Goal: Transaction & Acquisition: Purchase product/service

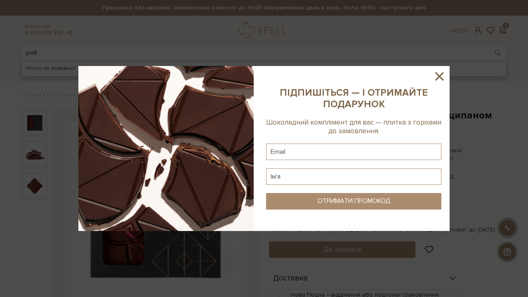
click at [441, 75] on icon at bounding box center [439, 76] width 8 height 8
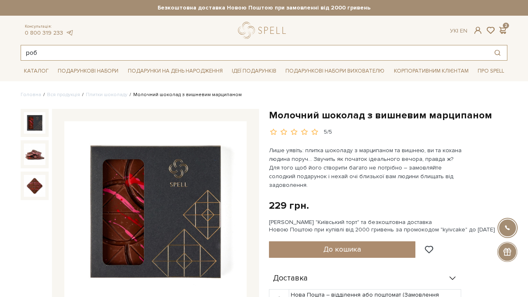
click at [158, 52] on input "роб" at bounding box center [254, 52] width 467 height 15
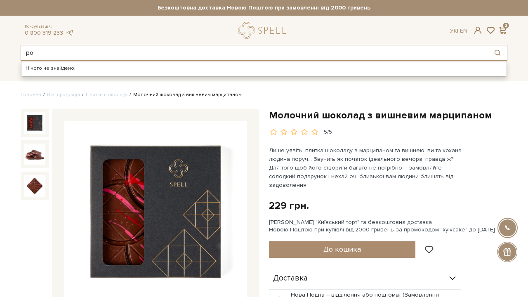
type input "р"
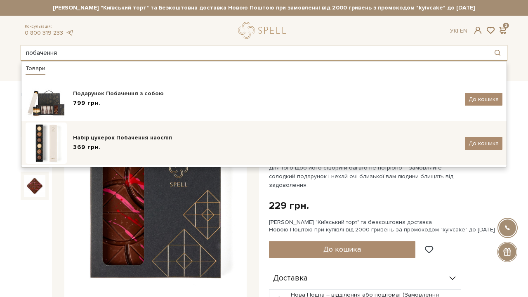
type input "побачення"
click at [151, 140] on div "Набір цукерок Побачення наосліп" at bounding box center [266, 138] width 386 height 8
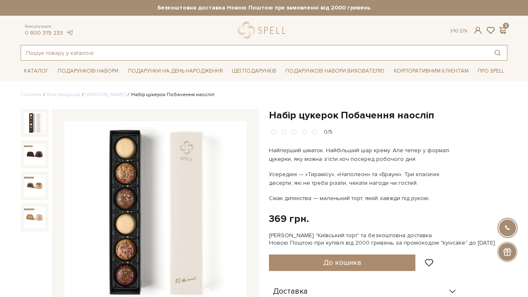
click at [106, 54] on input "text" at bounding box center [254, 52] width 467 height 15
type input "вінок"
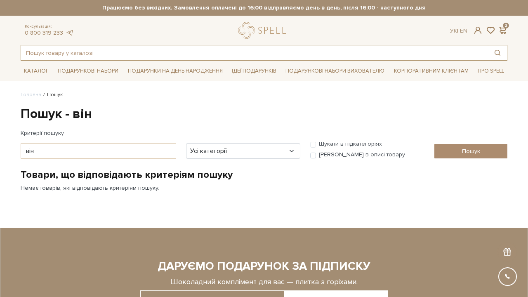
click at [140, 50] on input "text" at bounding box center [254, 52] width 467 height 15
type input "віночок"
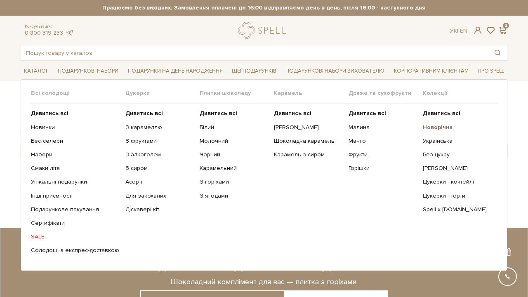
click at [438, 124] on b "Новорічна" at bounding box center [438, 127] width 30 height 7
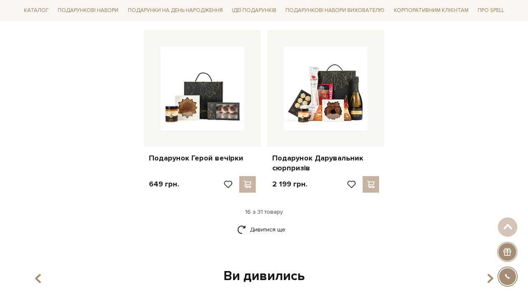
scroll to position [993, 0]
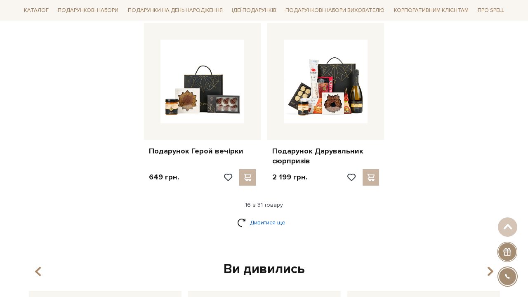
click at [271, 218] on link "Дивитися ще" at bounding box center [264, 222] width 54 height 14
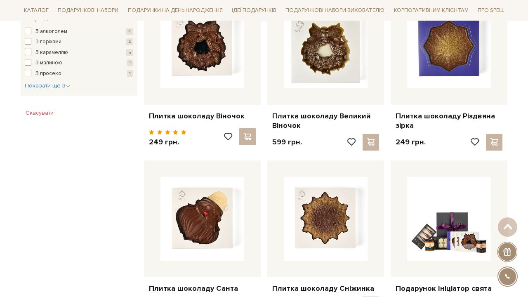
scroll to position [516, 0]
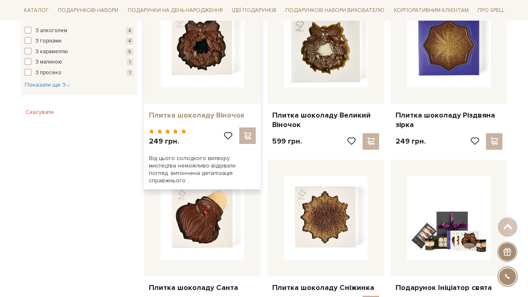
click at [199, 111] on link "Плитка шоколаду Віночок" at bounding box center [202, 115] width 107 height 9
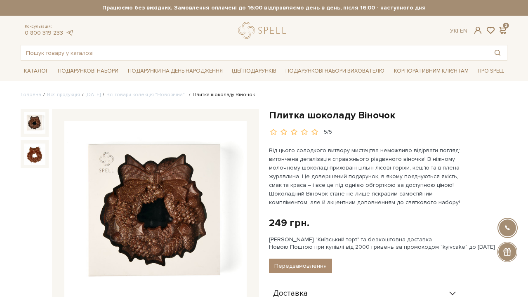
drag, startPoint x: 205, startPoint y: 92, endPoint x: 269, endPoint y: 89, distance: 64.5
drag, startPoint x: 268, startPoint y: 94, endPoint x: 205, endPoint y: 97, distance: 63.6
click at [205, 97] on ul "Головна Вся продукція Новий Рік 2026 Всі товари колекція "Новорічна".. Плитка ш…" at bounding box center [264, 94] width 487 height 7
copy li "Плитка шоколаду Віночок"
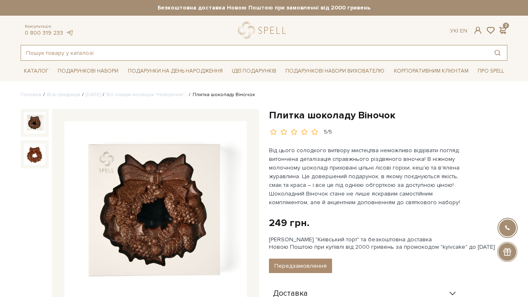
click at [165, 52] on input "text" at bounding box center [254, 52] width 467 height 15
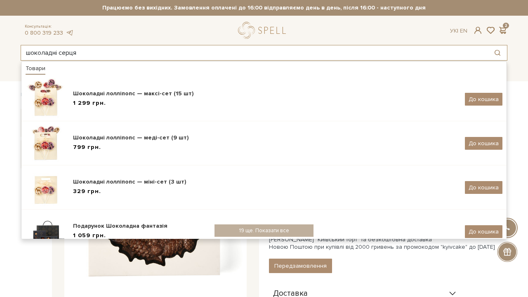
type input "шоколадні серця"
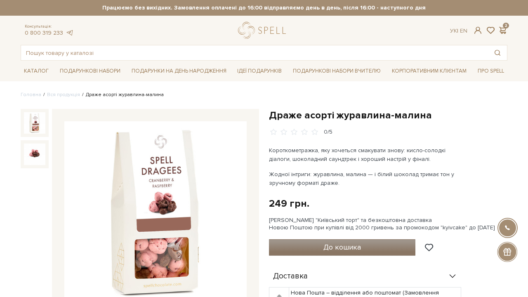
click at [324, 253] on button "До кошика" at bounding box center [342, 247] width 146 height 17
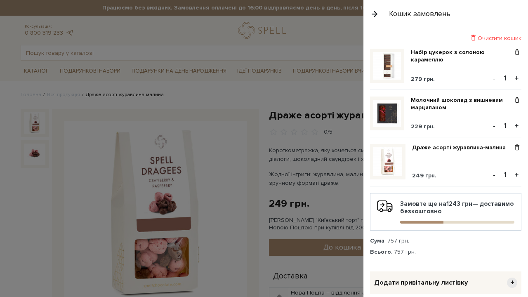
click at [517, 175] on button "+" at bounding box center [516, 175] width 9 height 12
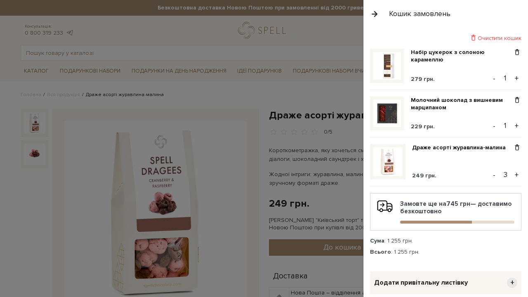
click at [517, 175] on button "+" at bounding box center [516, 175] width 9 height 12
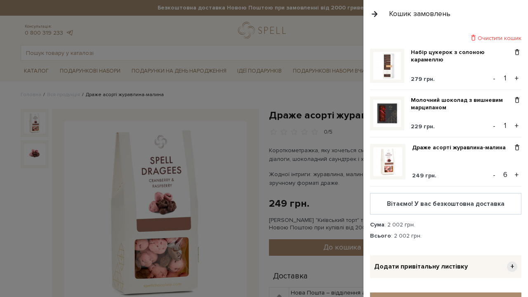
click at [517, 175] on button "+" at bounding box center [516, 175] width 9 height 12
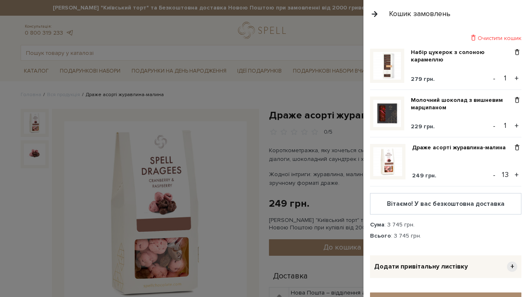
click at [517, 175] on button "+" at bounding box center [516, 175] width 9 height 12
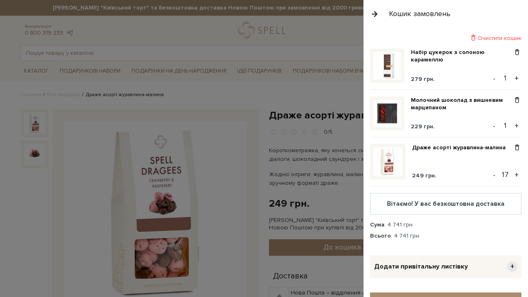
click at [517, 175] on button "+" at bounding box center [516, 175] width 9 height 12
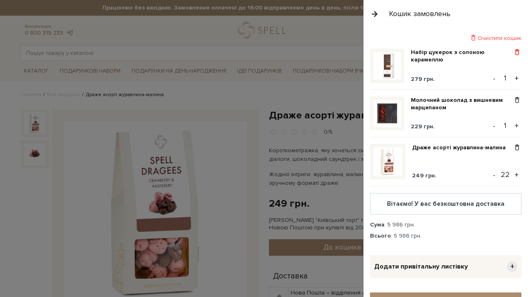
click at [517, 52] on span at bounding box center [517, 52] width 9 height 7
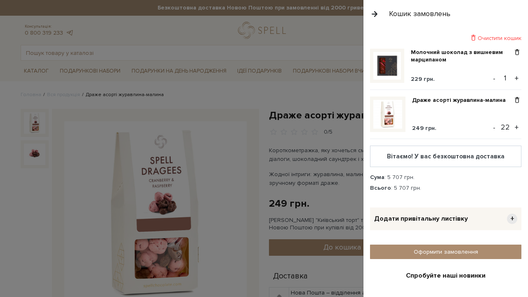
click at [517, 52] on span at bounding box center [517, 52] width 9 height 7
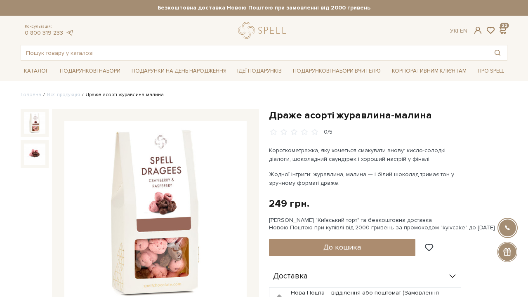
click at [316, 137] on div at bounding box center [264, 148] width 528 height 297
